Goal: Communication & Community: Answer question/provide support

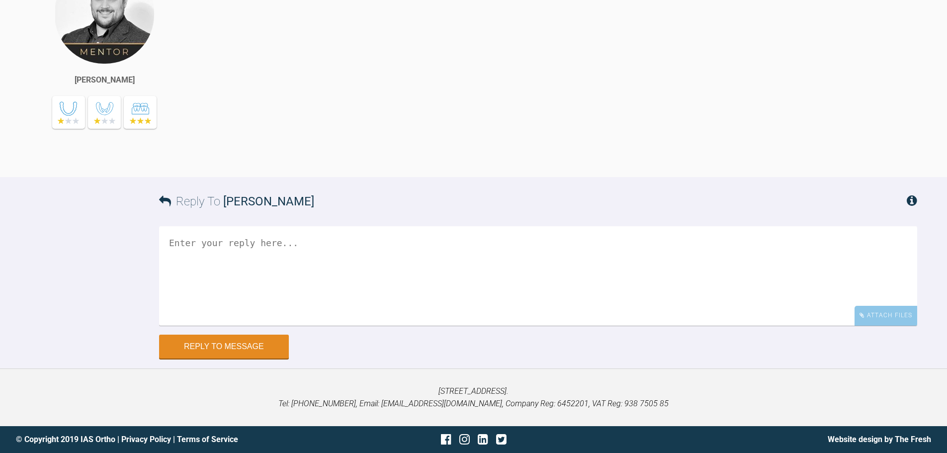
scroll to position [3617, 0]
click at [881, 312] on div "Attach Files" at bounding box center [885, 315] width 63 height 19
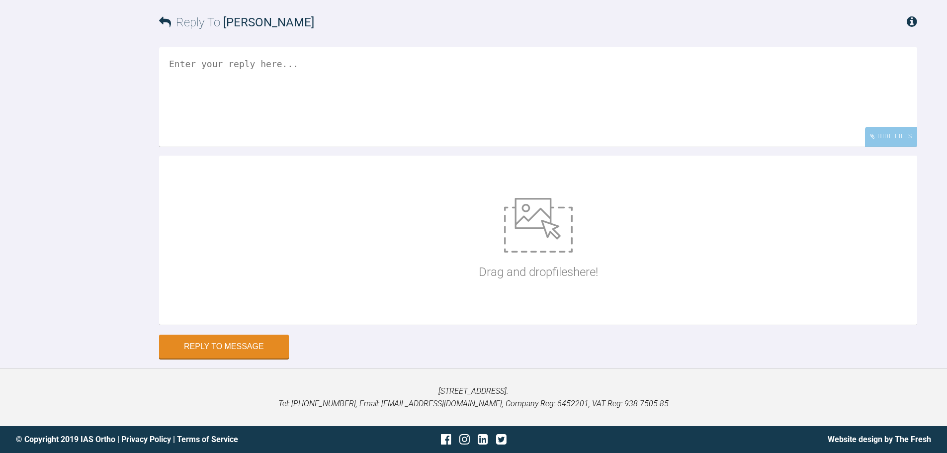
scroll to position [3796, 0]
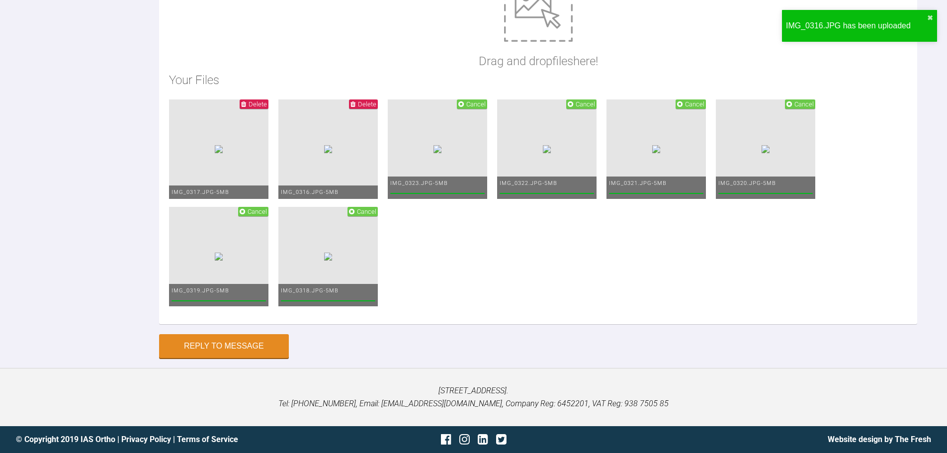
scroll to position [3975, 0]
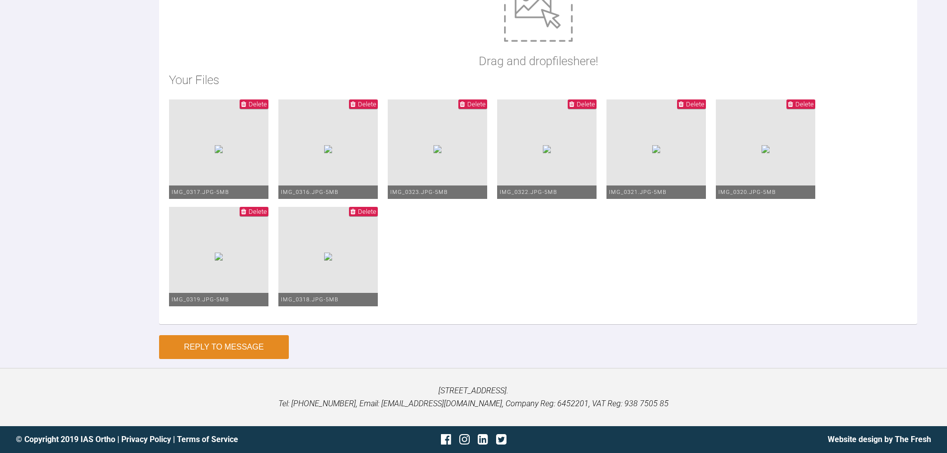
type textarea "Hi [PERSON_NAME]. I have gone to 19*25 niti upper and 20*20 niti lower. MAybe S…"
click at [196, 344] on button "Reply to Message" at bounding box center [224, 347] width 130 height 24
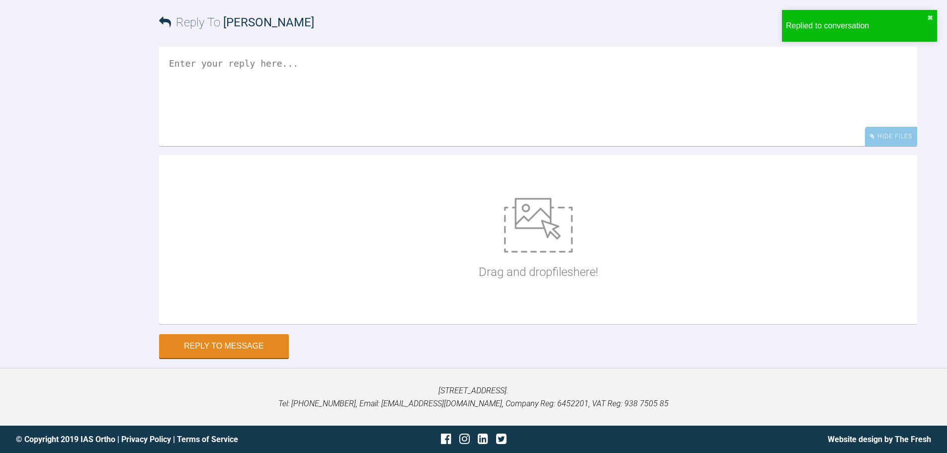
scroll to position [3949, 0]
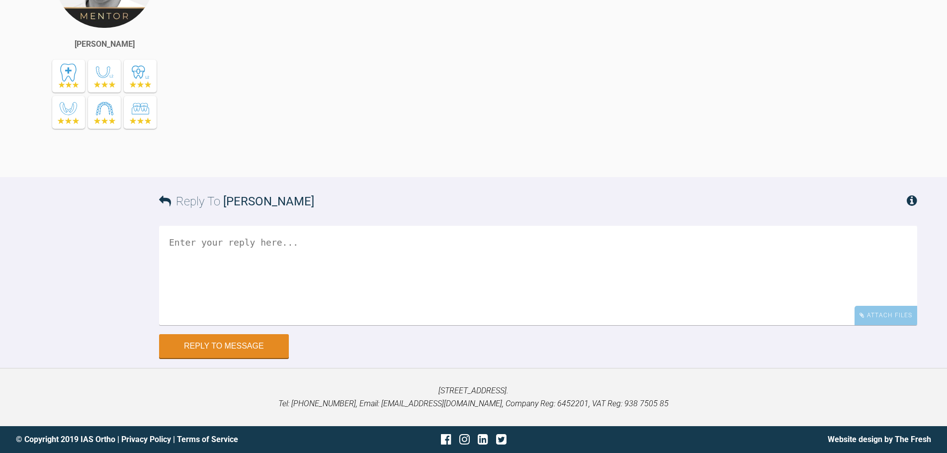
scroll to position [4629, 0]
click at [895, 319] on div "Attach Files" at bounding box center [885, 315] width 63 height 19
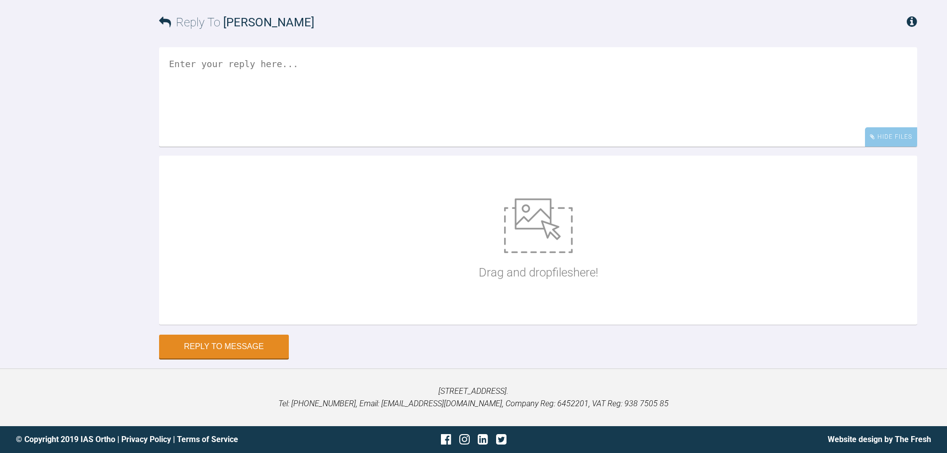
scroll to position [4807, 0]
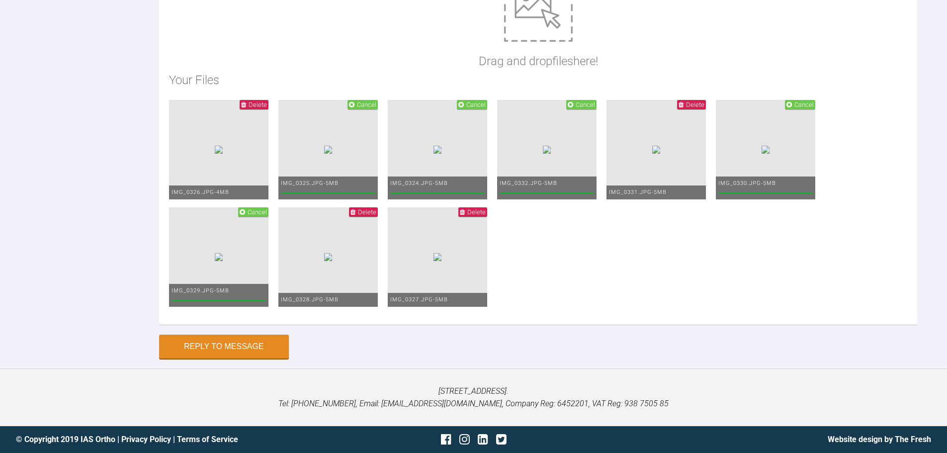
scroll to position [30, 0]
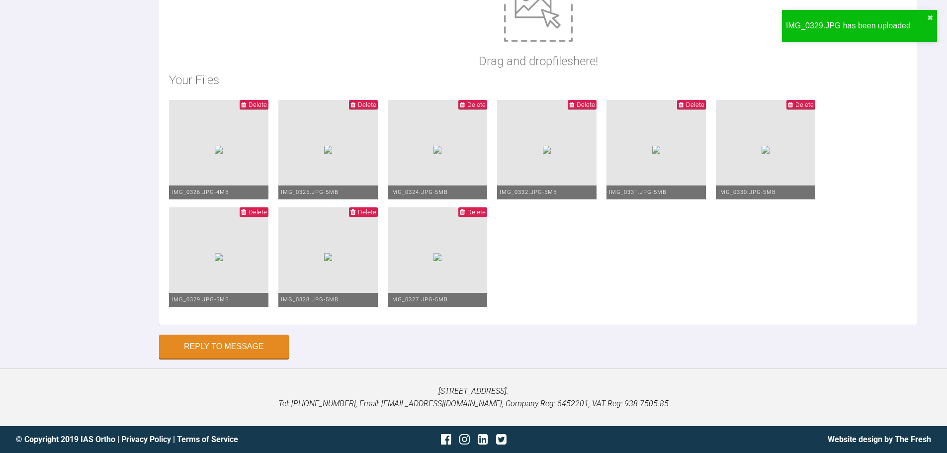
scroll to position [4986, 0]
type textarea "Hi Asif, Just updating you here. OJ = 3mm ROJ = -3mm. I have ordered a new more…"
click at [219, 349] on button "Reply to Message" at bounding box center [224, 347] width 130 height 24
